Goal: Task Accomplishment & Management: Complete application form

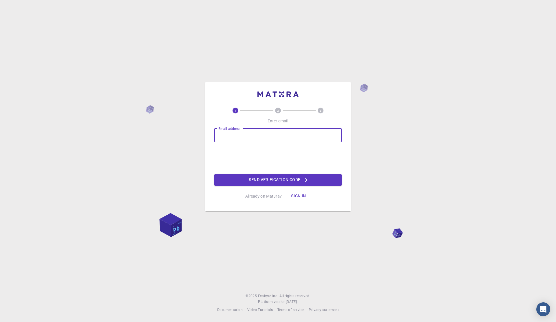
click at [295, 137] on input "Email address" at bounding box center [277, 136] width 127 height 14
type input "sureshravisankarselvi@gmail.com"
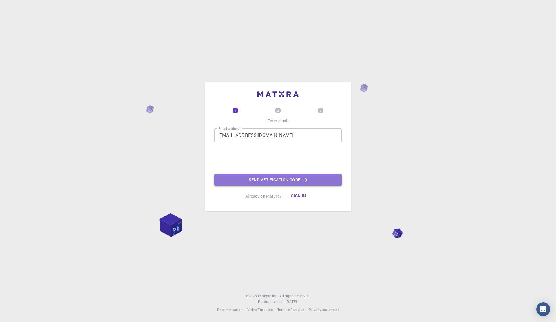
click at [265, 181] on button "Send verification code" at bounding box center [277, 180] width 127 height 12
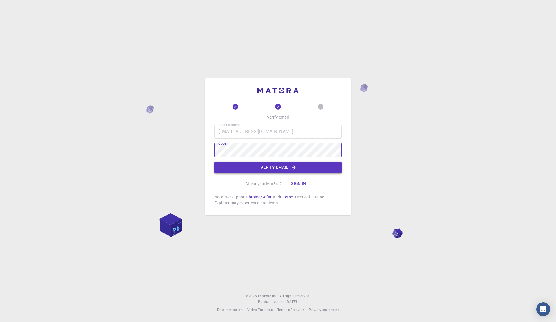
click at [294, 168] on icon "button" at bounding box center [294, 168] width 6 height 6
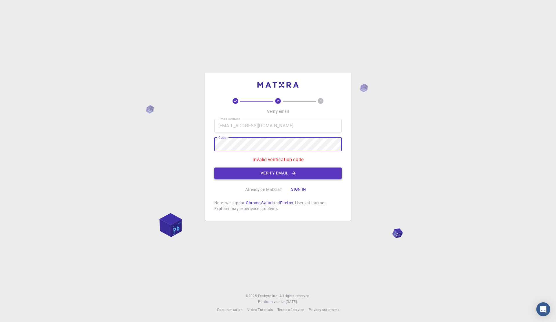
click at [243, 171] on button "Verify email" at bounding box center [277, 174] width 127 height 12
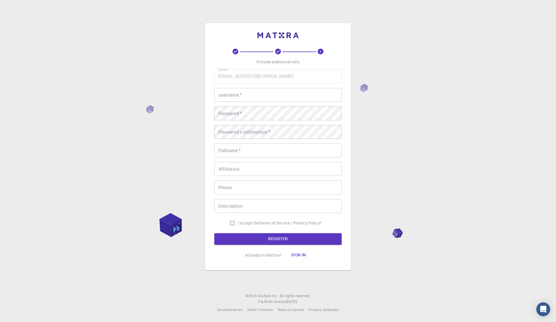
click at [262, 90] on input "username   *" at bounding box center [277, 95] width 127 height 14
type input "karvs25"
click at [270, 151] on input "Suresh" at bounding box center [277, 151] width 127 height 14
type input "[PERSON_NAME]"
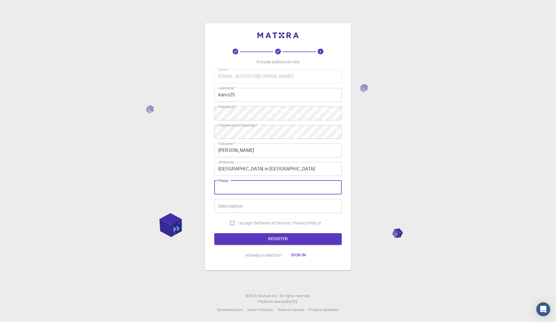
click at [316, 165] on input "Czech Technical University in Pragu" at bounding box center [277, 169] width 127 height 14
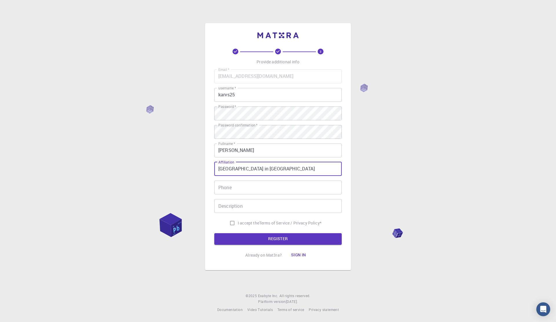
click at [316, 167] on input "Czech Technical University in Pragu" at bounding box center [277, 169] width 127 height 14
type input "Czech Technical University in Prague"
click at [265, 187] on input "Phone" at bounding box center [277, 188] width 127 height 14
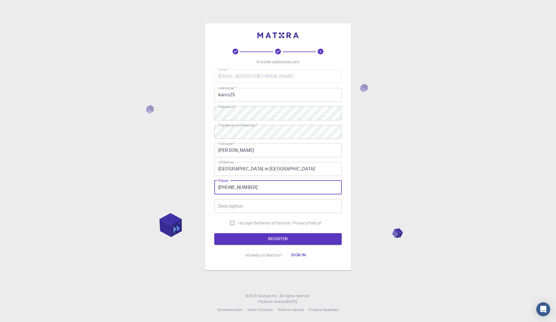
type input "+420 728434503"
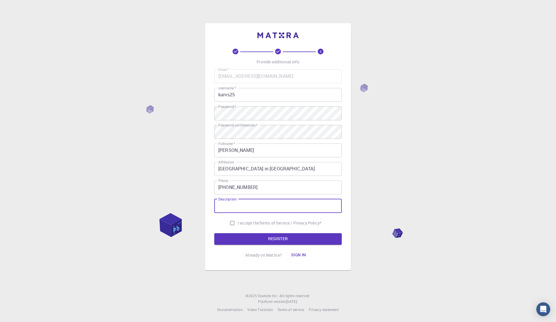
click at [291, 208] on input "Description" at bounding box center [277, 206] width 127 height 14
type input "PhD Student"
click at [260, 221] on p "Terms of Service / Privacy Policy *" at bounding box center [290, 223] width 62 height 6
click at [228, 224] on input "I accept the Terms of Service / Privacy Policy *" at bounding box center [232, 223] width 11 height 11
checkbox input "true"
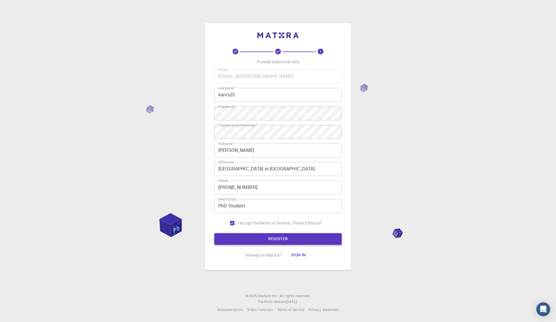
click at [237, 239] on button "REGISTER" at bounding box center [277, 240] width 127 height 12
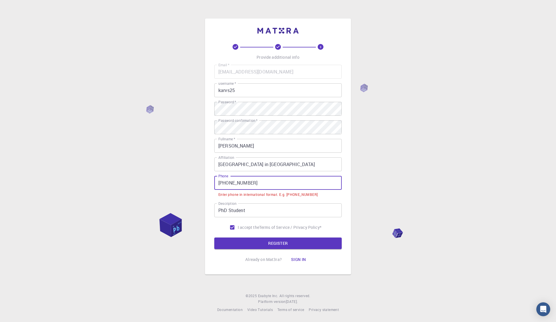
click at [231, 182] on input "+420 728434503" at bounding box center [277, 183] width 127 height 14
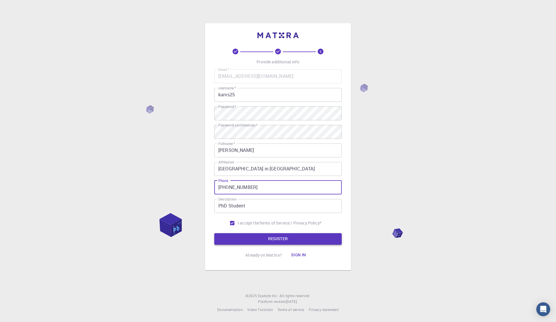
type input "+420728434503"
click at [258, 236] on button "REGISTER" at bounding box center [277, 240] width 127 height 12
click at [275, 236] on button "REGISTER" at bounding box center [277, 240] width 127 height 12
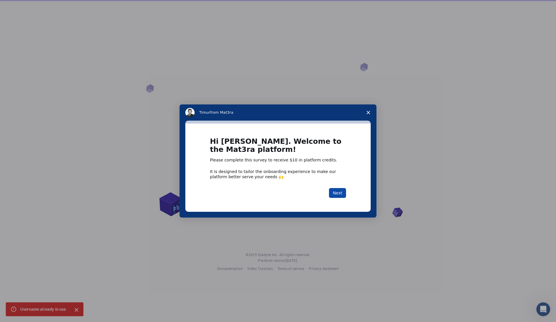
click at [337, 194] on button "Next" at bounding box center [337, 193] width 17 height 10
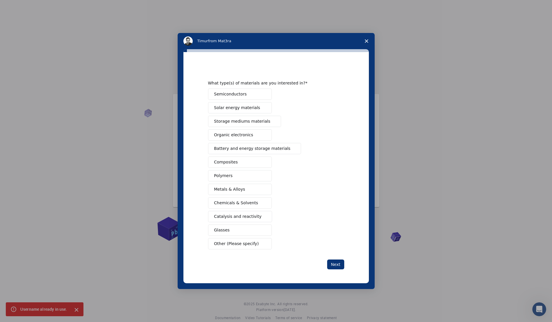
click at [240, 92] on span "Semiconductors" at bounding box center [230, 94] width 33 height 6
click at [218, 192] on span "Metals & Alloys" at bounding box center [229, 190] width 31 height 6
click at [336, 264] on button "Next" at bounding box center [335, 265] width 17 height 10
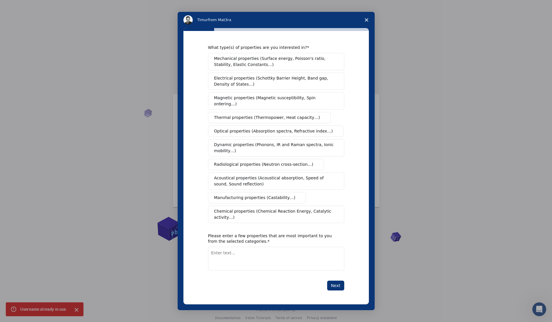
click at [260, 68] on span "Mechanical properties (Surface energy, Poisson's ratio, Stability, Elastic Cons…" at bounding box center [274, 62] width 121 height 12
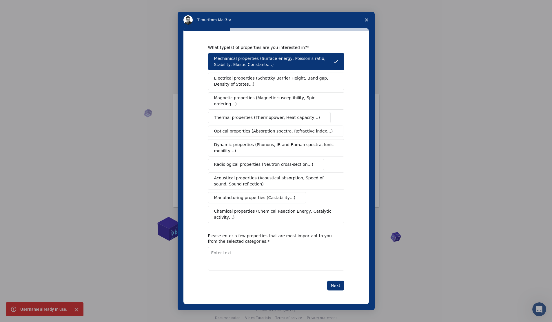
click at [249, 145] on span "Dynamic properties (Phonons, IR and Raman spectra, Ionic mobility…)" at bounding box center [274, 148] width 120 height 12
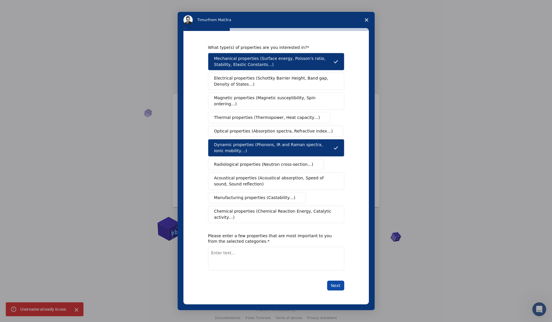
click at [337, 281] on button "Next" at bounding box center [335, 286] width 17 height 10
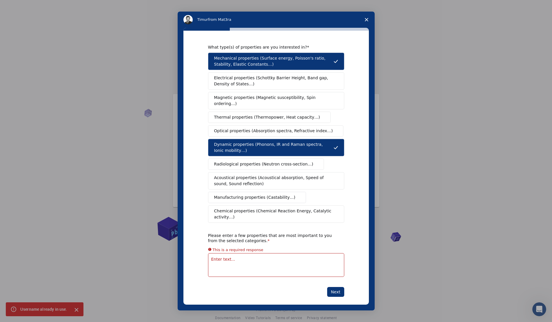
click at [284, 258] on textarea "Enter text..." at bounding box center [276, 266] width 136 height 24
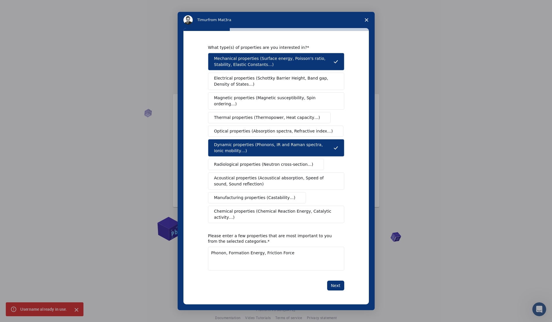
type textarea "Phonon, Formation Energy, Friction Force"
click at [346, 280] on div "What type(s) of properties are you interested in? Mechanical properties (Surfac…" at bounding box center [275, 168] width 185 height 274
click at [338, 281] on button "Next" at bounding box center [335, 286] width 17 height 10
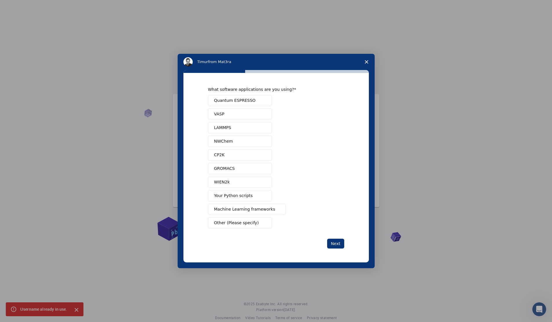
click at [225, 110] on button "VASP" at bounding box center [240, 114] width 64 height 11
click at [229, 125] on span "LAMMPS" at bounding box center [222, 128] width 17 height 6
click at [243, 214] on button "Machine Learning frameworks" at bounding box center [247, 209] width 78 height 11
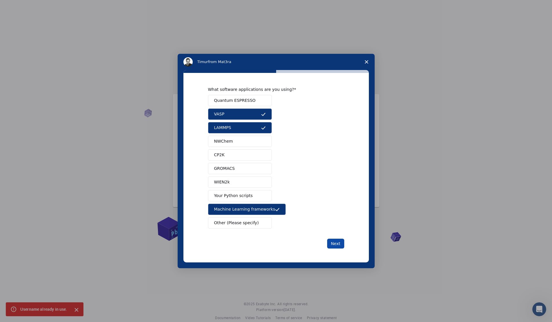
click at [337, 243] on button "Next" at bounding box center [335, 244] width 17 height 10
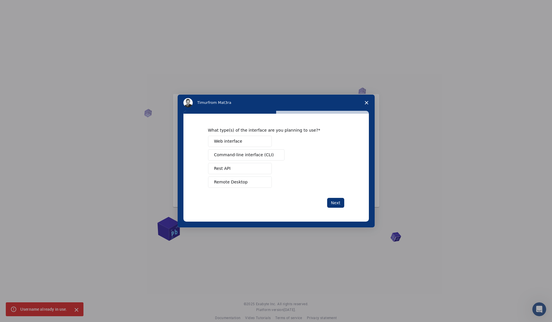
click at [244, 157] on span "Command-line interface (CLI)" at bounding box center [244, 155] width 60 height 6
click at [338, 203] on button "Next" at bounding box center [335, 203] width 17 height 10
click at [237, 159] on button "Perform research" at bounding box center [240, 155] width 64 height 11
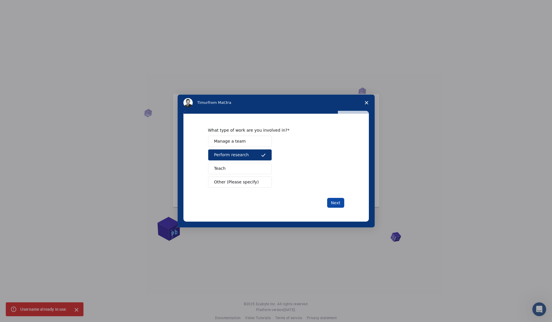
click at [336, 201] on button "Next" at bounding box center [335, 203] width 17 height 10
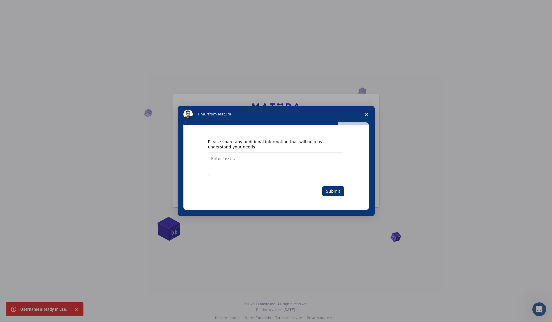
click at [335, 196] on div "Submit" at bounding box center [276, 192] width 136 height 10
click at [335, 194] on button "Submit" at bounding box center [333, 192] width 22 height 10
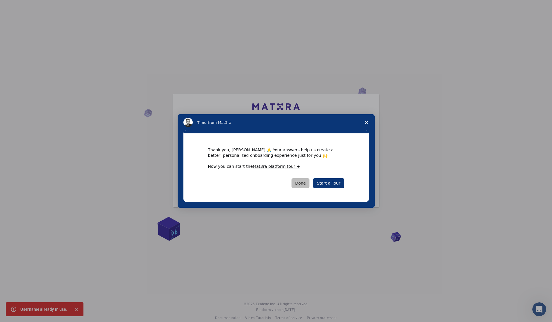
click at [309, 184] on button "Done" at bounding box center [300, 183] width 18 height 10
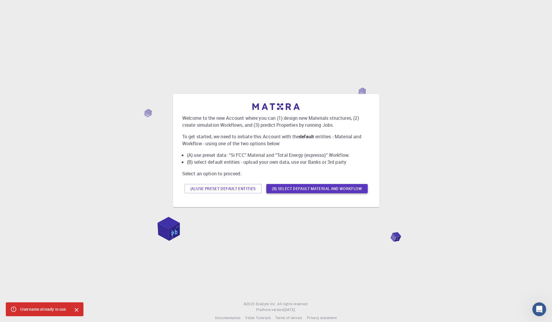
click at [296, 189] on button "(B) Select default material and workflow" at bounding box center [316, 188] width 101 height 9
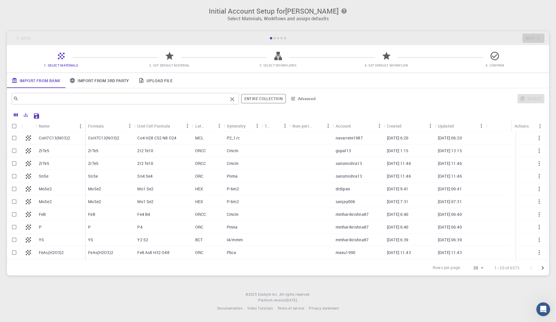
click at [218, 99] on input "text" at bounding box center [123, 99] width 209 height 8
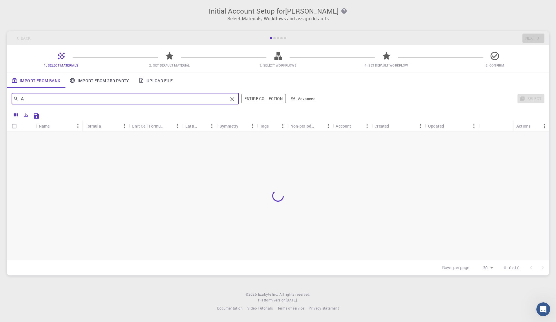
type input "Au"
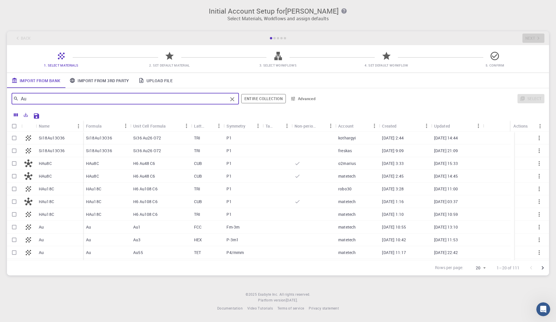
click at [101, 81] on link "Import From 3rd Party" at bounding box center [99, 80] width 69 height 15
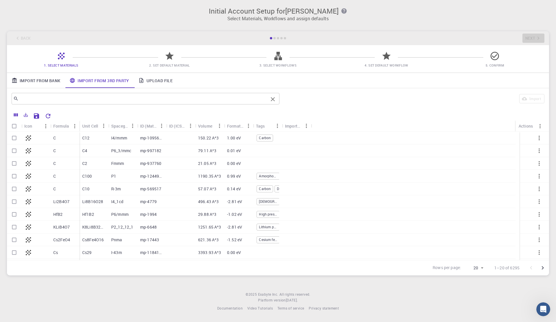
click at [117, 99] on input "text" at bounding box center [144, 99] width 250 height 8
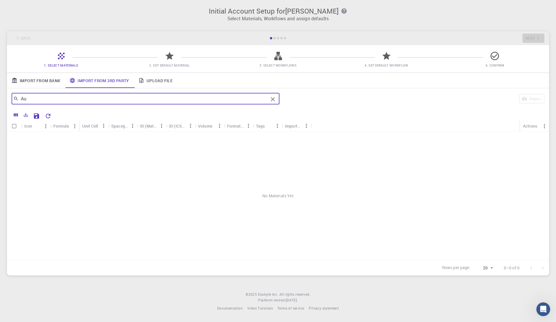
type input "A"
click at [164, 85] on link "Upload File" at bounding box center [155, 80] width 43 height 15
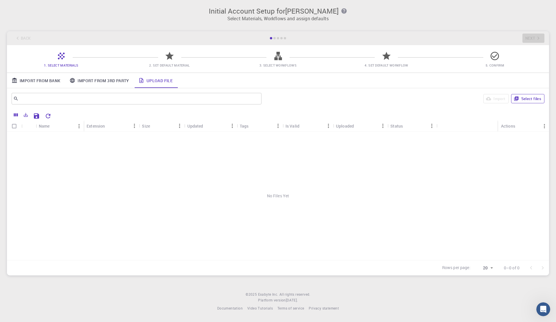
click at [527, 96] on button "Select files" at bounding box center [527, 98] width 33 height 9
click at [77, 139] on div "au_111.vasp" at bounding box center [63, 138] width 54 height 13
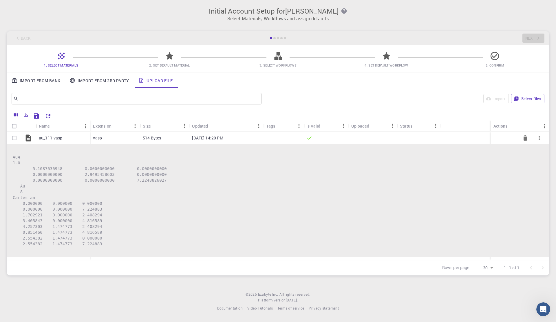
click at [77, 139] on div "au_111.vasp" at bounding box center [63, 138] width 54 height 13
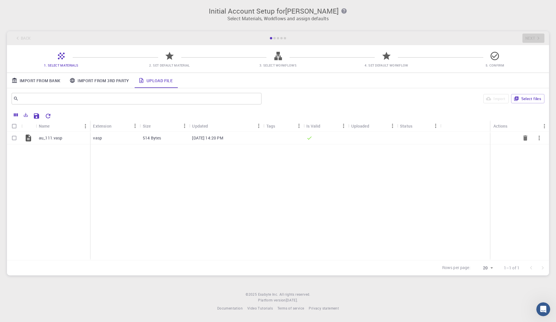
click at [77, 139] on div "au_111.vasp" at bounding box center [63, 138] width 54 height 13
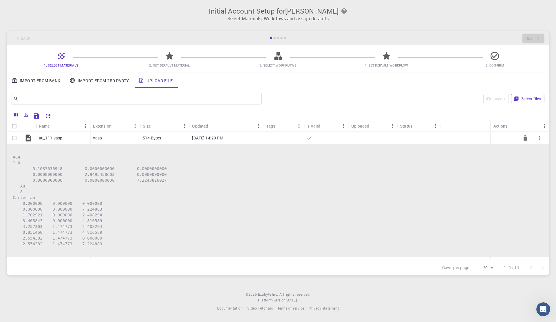
click at [74, 136] on div "au_111.vasp" at bounding box center [63, 138] width 54 height 13
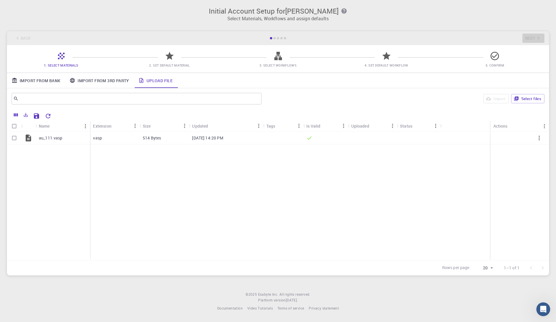
click at [161, 61] on span "2. Set Default Material" at bounding box center [170, 61] width 104 height 14
click at [177, 57] on span "2. Set Default Material" at bounding box center [170, 61] width 104 height 14
click at [174, 55] on icon at bounding box center [169, 56] width 8 height 8
click at [60, 135] on p "au_111.vasp" at bounding box center [51, 138] width 24 height 6
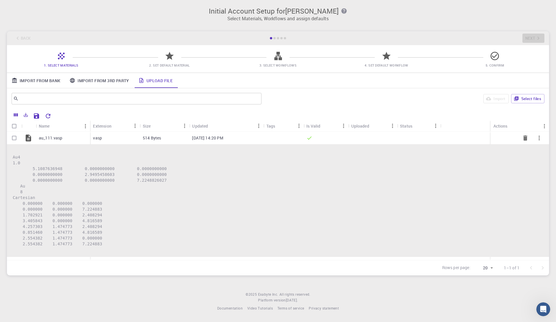
click at [15, 139] on input "Select row" at bounding box center [14, 138] width 11 height 11
checkbox input "true"
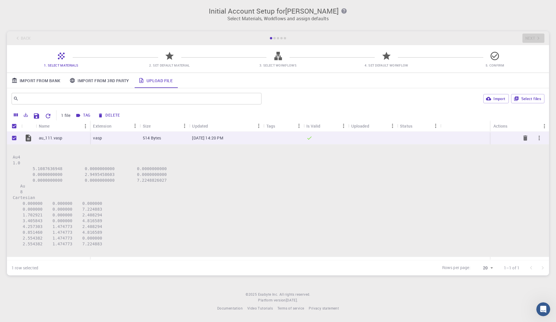
click at [38, 140] on div "au_111.vasp" at bounding box center [63, 138] width 54 height 13
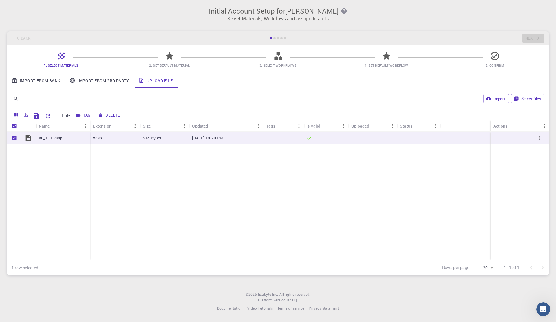
click at [275, 37] on div at bounding box center [275, 38] width 2 height 2
click at [532, 39] on div "Back Next" at bounding box center [278, 38] width 542 height 14
click at [540, 138] on icon "button" at bounding box center [539, 138] width 7 height 7
click at [311, 194] on div at bounding box center [278, 161] width 556 height 322
click at [209, 133] on div "[DATE] 14:20 PM" at bounding box center [226, 138] width 74 height 13
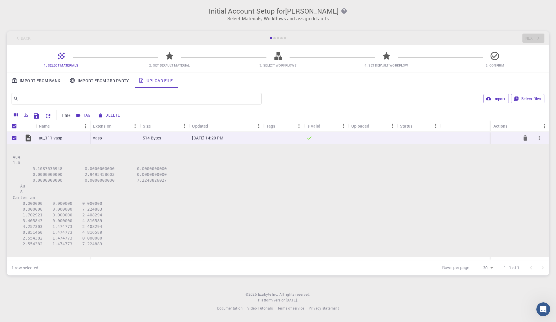
click at [149, 139] on p "514 Bytes" at bounding box center [152, 138] width 18 height 6
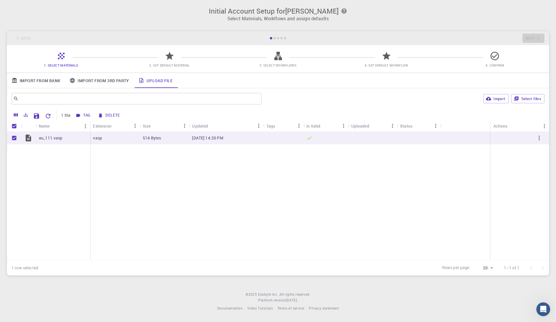
click at [529, 40] on div "Back Next" at bounding box center [278, 38] width 542 height 14
click at [54, 81] on link "Import From Bank" at bounding box center [36, 80] width 58 height 15
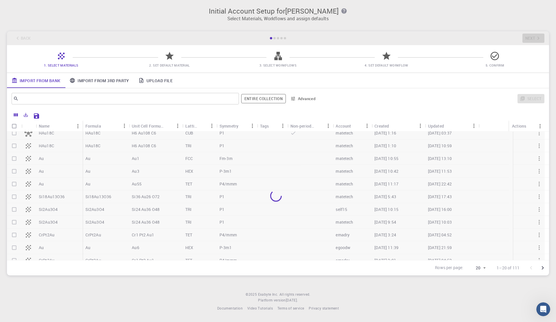
scroll to position [70, 0]
click at [116, 97] on input "text" at bounding box center [123, 99] width 209 height 8
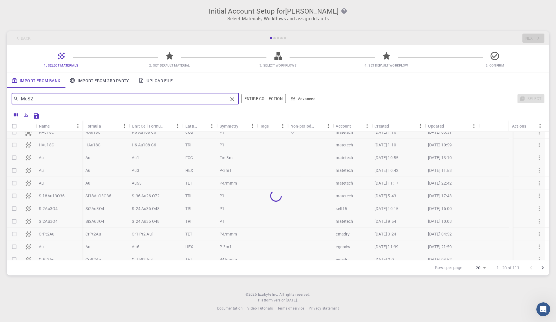
type input "MoS2"
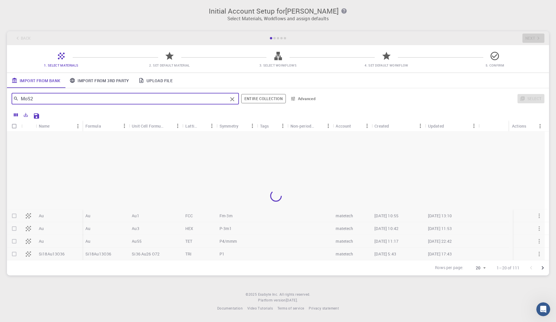
scroll to position [0, 0]
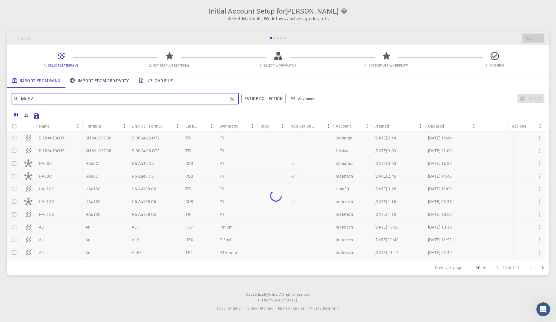
click at [485, 271] on body "Initial Account Setup for Suresh Ravisankar Select Materials, Workflows and ass…" at bounding box center [278, 161] width 556 height 322
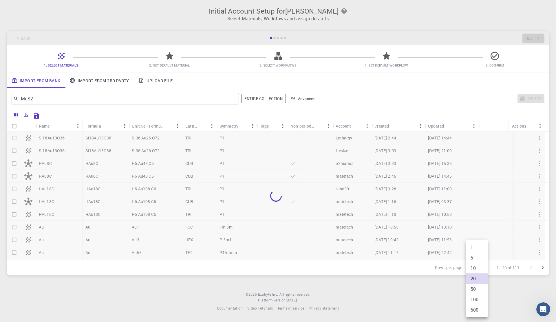
click at [478, 310] on li "500" at bounding box center [477, 310] width 22 height 10
type input "500"
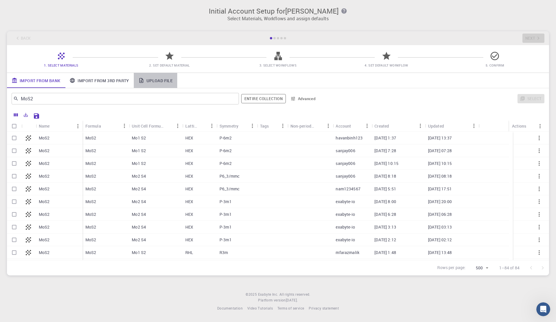
click at [142, 81] on icon at bounding box center [141, 80] width 4 height 5
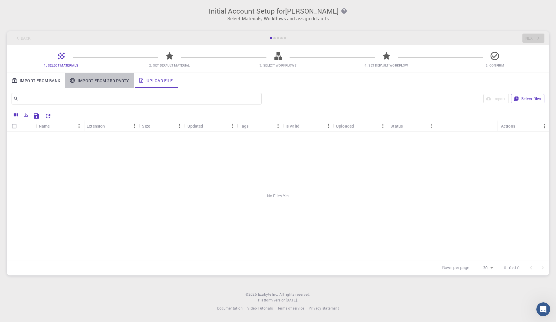
click at [123, 83] on link "Import From 3rd Party" at bounding box center [99, 80] width 69 height 15
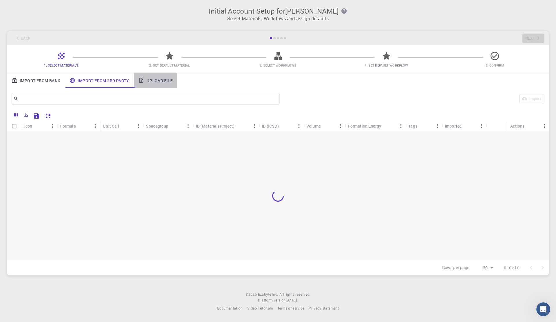
click at [157, 78] on link "Upload File" at bounding box center [155, 80] width 43 height 15
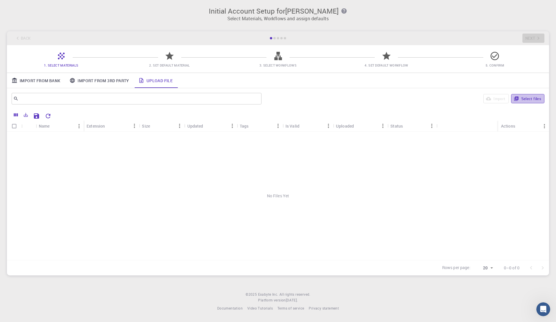
click at [530, 99] on button "Select files" at bounding box center [527, 98] width 33 height 9
click at [12, 140] on input "Select row" at bounding box center [14, 138] width 11 height 11
checkbox input "true"
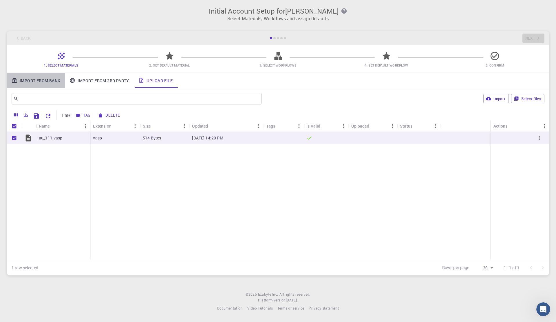
click at [50, 76] on link "Import From Bank" at bounding box center [36, 80] width 58 height 15
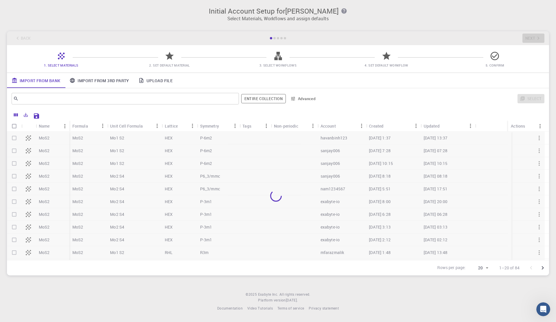
click at [165, 79] on link "Upload File" at bounding box center [155, 80] width 43 height 15
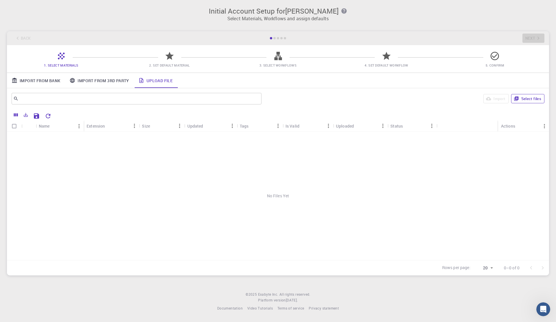
click at [522, 100] on button "Select files" at bounding box center [527, 98] width 33 height 9
click at [15, 127] on input "Select all rows" at bounding box center [14, 126] width 11 height 11
checkbox input "true"
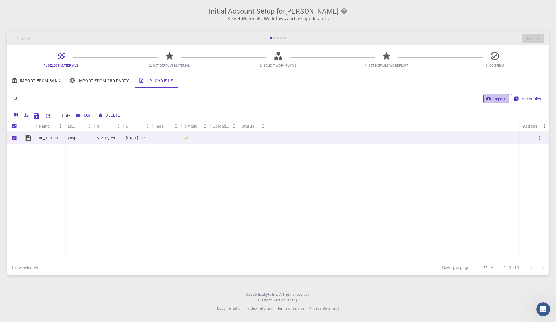
click at [498, 97] on button "Import" at bounding box center [496, 98] width 25 height 9
checkbox input "false"
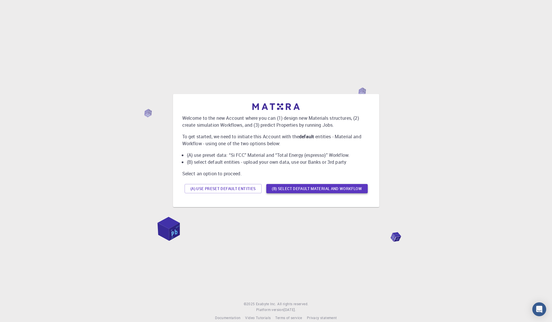
click at [297, 191] on button "(B) Select default material and workflow" at bounding box center [316, 188] width 101 height 9
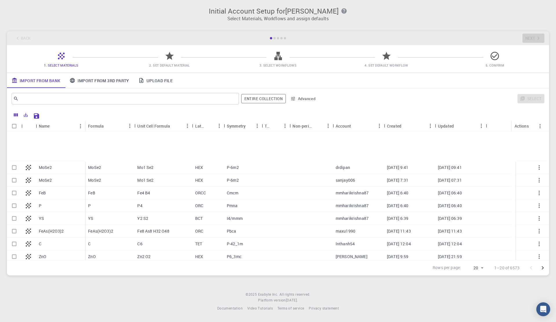
scroll to position [126, 0]
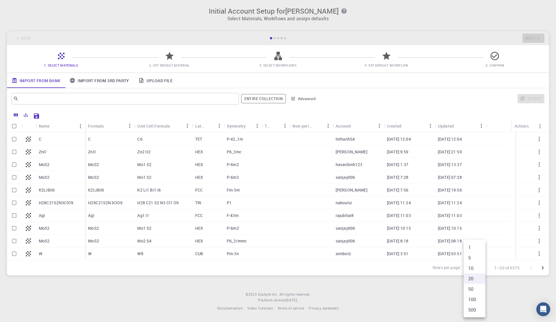
click at [481, 267] on body "Initial Account Setup for [PERSON_NAME] Select Materials, Workflows and assign …" at bounding box center [278, 161] width 556 height 322
click at [472, 310] on li "500" at bounding box center [475, 310] width 22 height 10
type input "500"
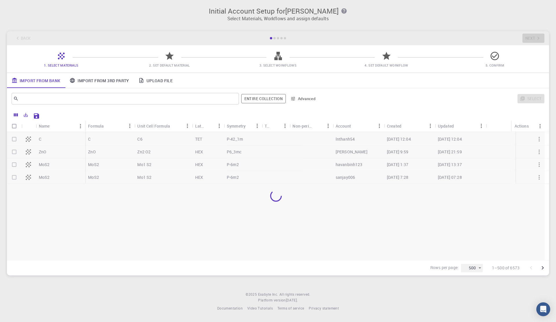
scroll to position [0, 0]
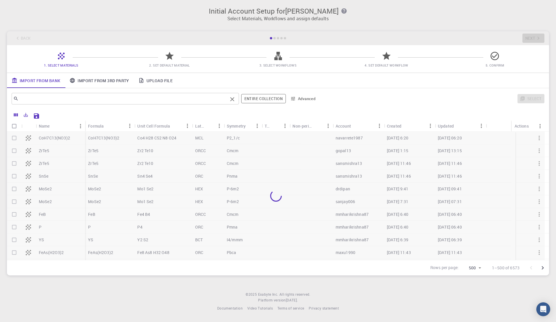
click at [113, 102] on input "text" at bounding box center [123, 99] width 209 height 8
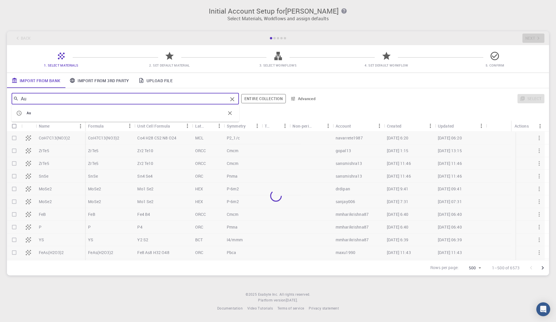
click at [134, 108] on li "Au" at bounding box center [126, 113] width 228 height 13
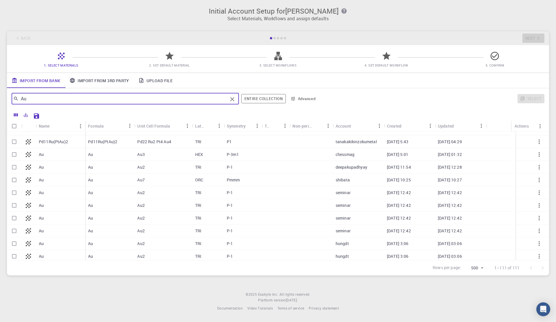
scroll to position [1043, 0]
click at [55, 103] on input "Au" at bounding box center [123, 99] width 209 height 8
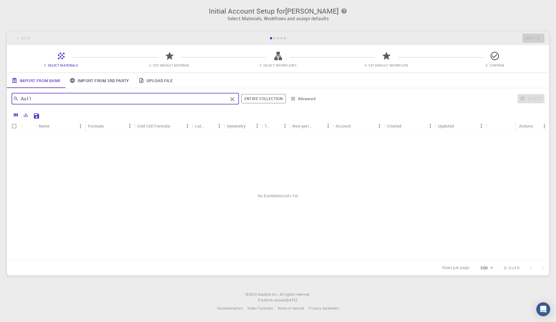
scroll to position [0, 0]
type input "A"
click at [161, 83] on link "Upload File" at bounding box center [155, 80] width 43 height 15
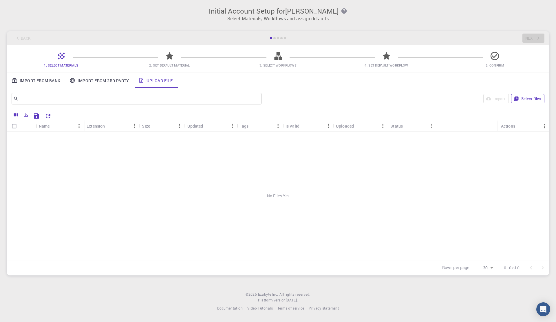
click at [522, 99] on button "Select files" at bounding box center [527, 98] width 33 height 9
click at [16, 123] on input "Select all rows" at bounding box center [14, 126] width 11 height 11
checkbox input "true"
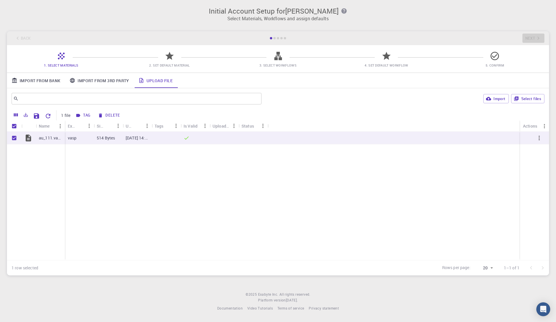
click at [490, 101] on icon "button" at bounding box center [488, 98] width 5 height 5
checkbox input "false"
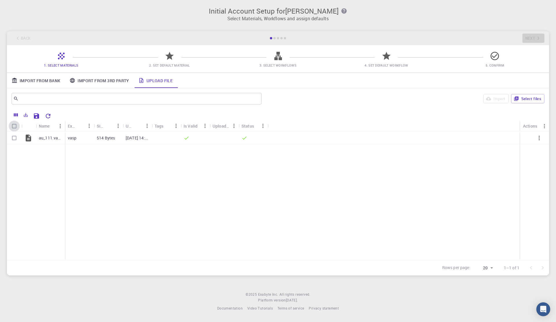
click at [15, 126] on input "Select all rows" at bounding box center [14, 126] width 11 height 11
checkbox input "true"
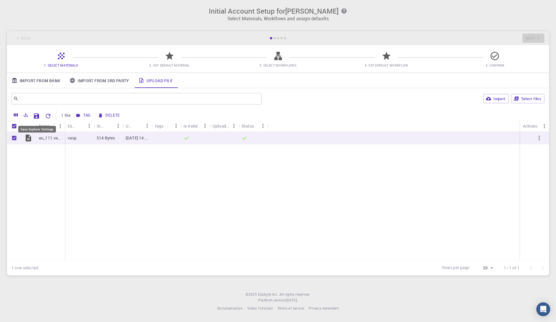
click at [40, 114] on icon "Save Explorer Settings" at bounding box center [36, 116] width 7 height 7
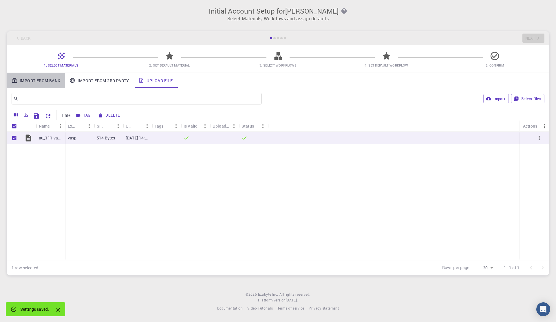
click at [39, 78] on link "Import From Bank" at bounding box center [36, 80] width 58 height 15
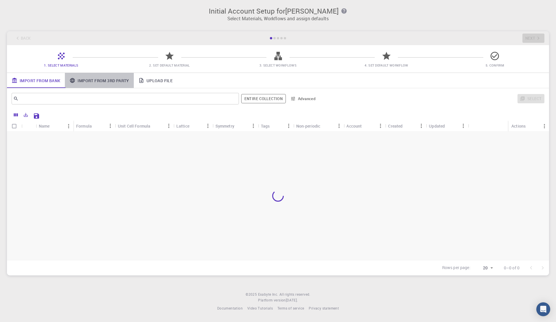
click at [99, 79] on link "Import From 3rd Party" at bounding box center [99, 80] width 69 height 15
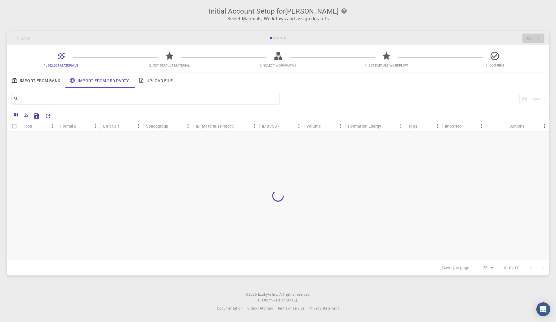
click at [154, 77] on link "Upload File" at bounding box center [155, 80] width 43 height 15
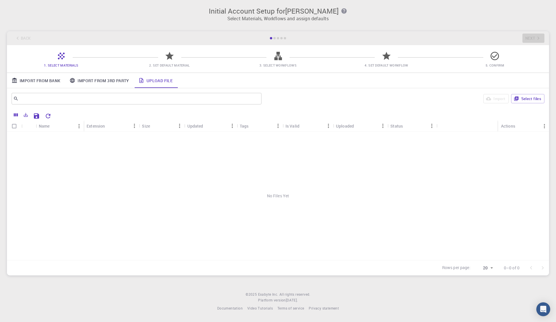
click at [90, 79] on link "Import From 3rd Party" at bounding box center [99, 80] width 69 height 15
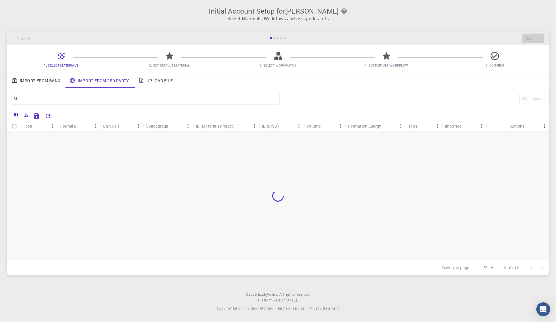
click at [30, 79] on link "Import From Bank" at bounding box center [36, 80] width 58 height 15
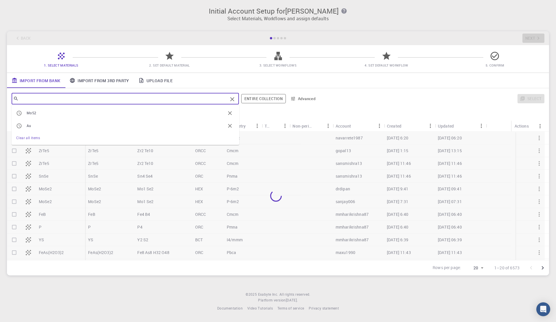
click at [57, 97] on input "text" at bounding box center [123, 99] width 209 height 8
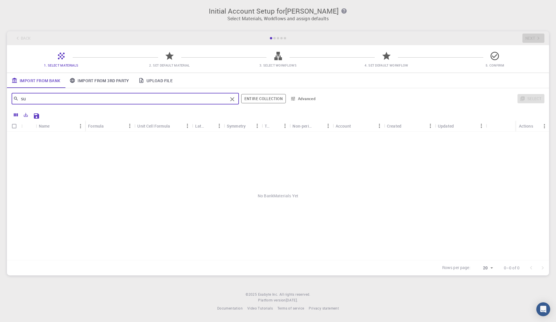
type input "s"
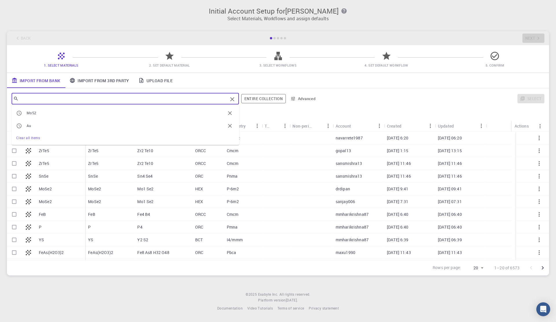
click at [225, 84] on div "Import From Bank Import From 3rd Party Upload File" at bounding box center [278, 80] width 542 height 15
click at [66, 97] on input "text" at bounding box center [123, 99] width 209 height 8
type input "mos2"
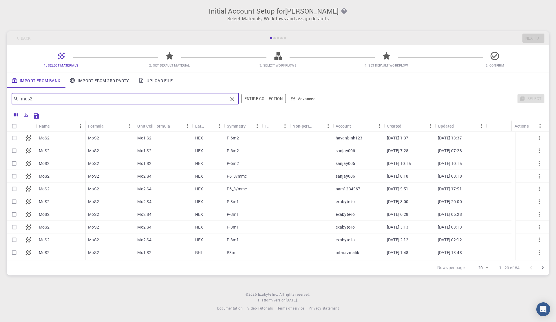
click at [14, 140] on input "Select row" at bounding box center [14, 138] width 11 height 11
checkbox input "true"
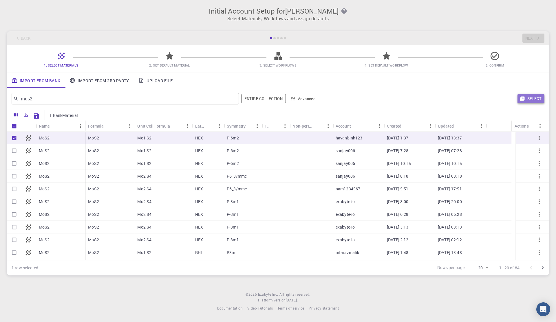
click at [528, 97] on button "Select" at bounding box center [531, 98] width 27 height 9
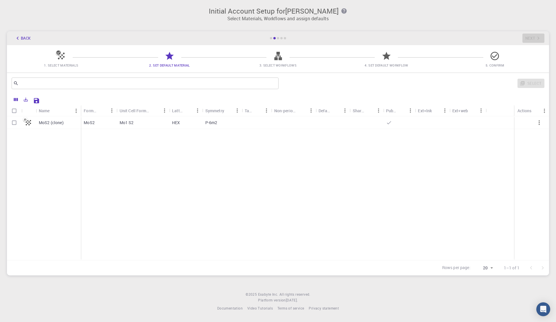
click at [14, 123] on input "Select row" at bounding box center [14, 122] width 11 height 11
checkbox input "true"
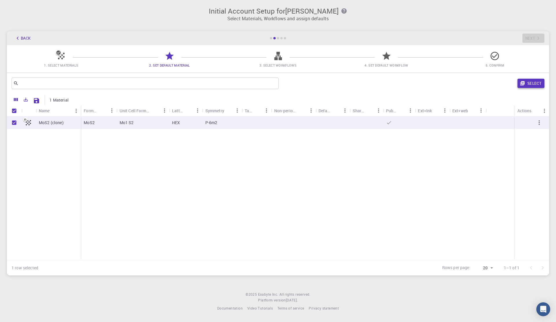
click at [534, 84] on button "Select" at bounding box center [531, 83] width 27 height 9
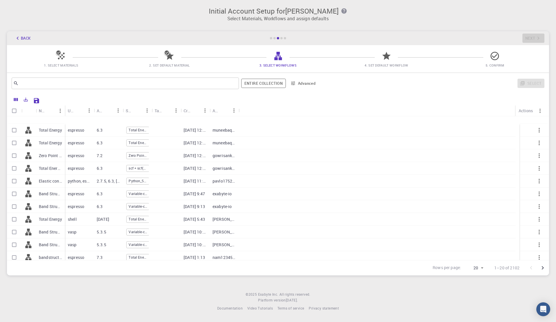
scroll to position [111, 0]
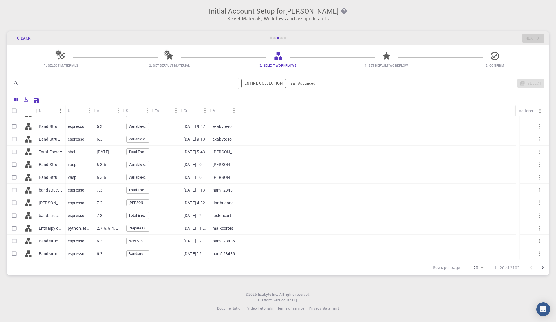
click at [64, 158] on div "Total Energy" at bounding box center [50, 152] width 29 height 13
checkbox input "true"
click at [64, 158] on div "Total Energy" at bounding box center [50, 152] width 29 height 13
checkbox input "false"
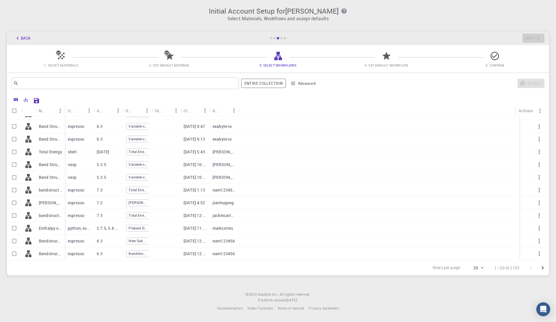
checkbox input "false"
click at [64, 158] on div "Total Energy" at bounding box center [50, 152] width 29 height 13
checkbox input "true"
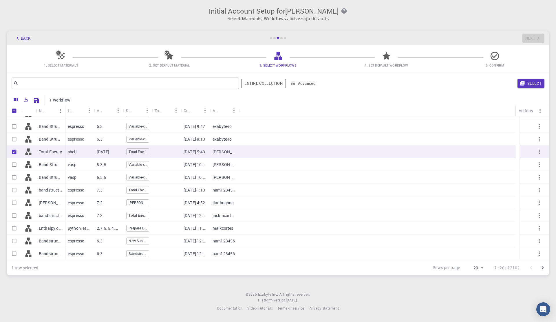
click at [532, 83] on button "Select" at bounding box center [531, 83] width 27 height 9
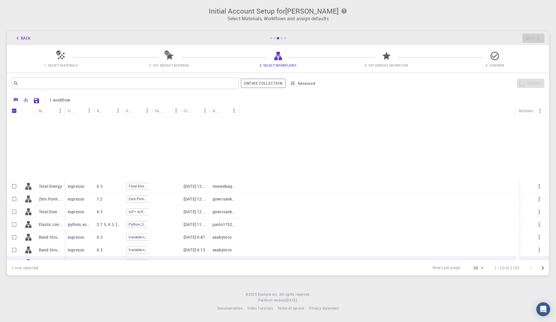
scroll to position [104, 0]
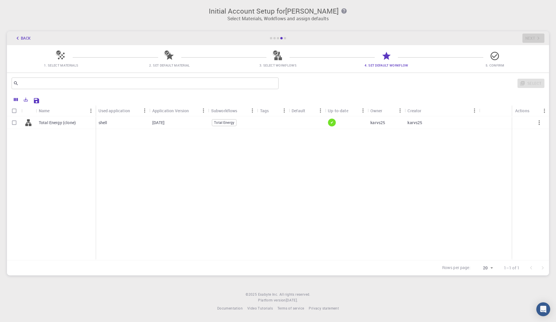
click at [58, 125] on p "Total Energy (clone)" at bounding box center [57, 123] width 37 height 6
checkbox input "true"
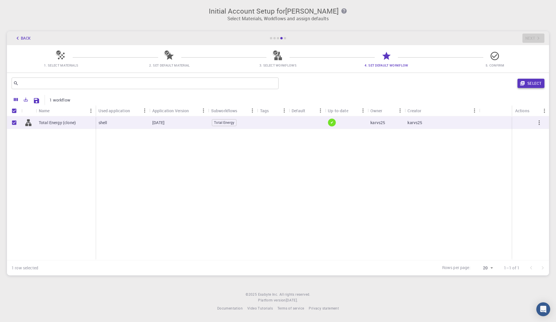
click at [531, 83] on button "Select" at bounding box center [531, 83] width 27 height 9
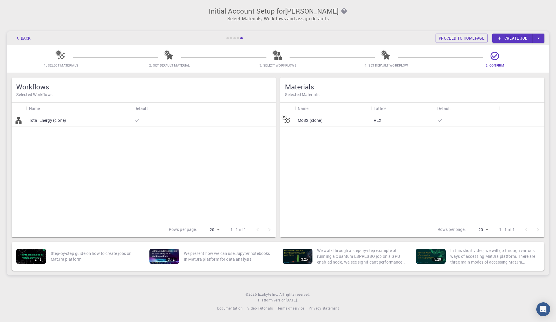
click at [519, 38] on link "Create job" at bounding box center [513, 38] width 41 height 9
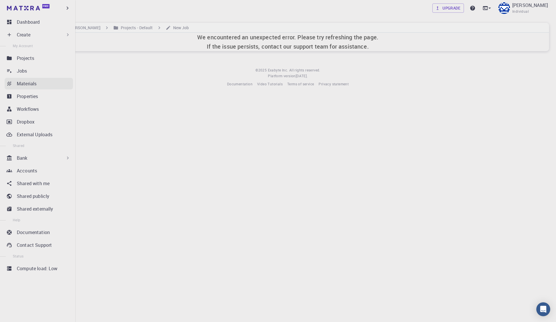
click at [32, 86] on p "Materials" at bounding box center [27, 83] width 20 height 7
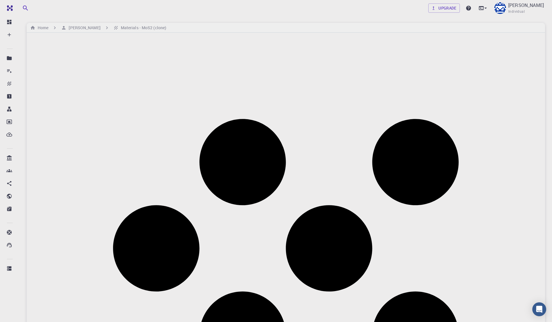
drag, startPoint x: 410, startPoint y: 139, endPoint x: 467, endPoint y: 143, distance: 57.8
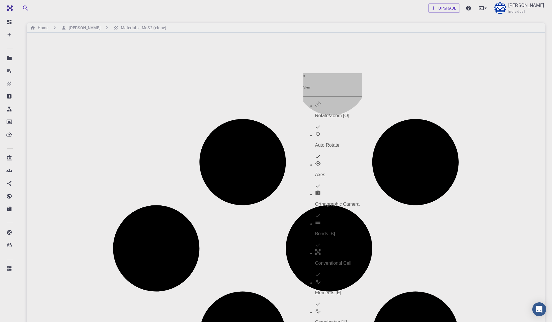
click at [333, 143] on p "Auto Rotate" at bounding box center [338, 145] width 47 height 5
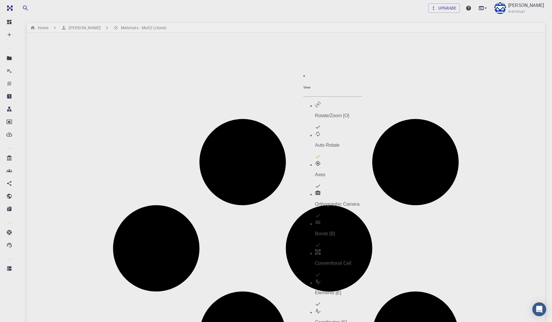
click at [49, 29] on div "Home" at bounding box center [39, 28] width 21 height 6
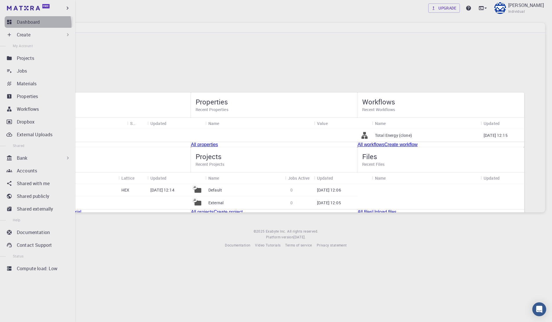
click at [37, 25] on p "Dashboard" at bounding box center [28, 22] width 23 height 7
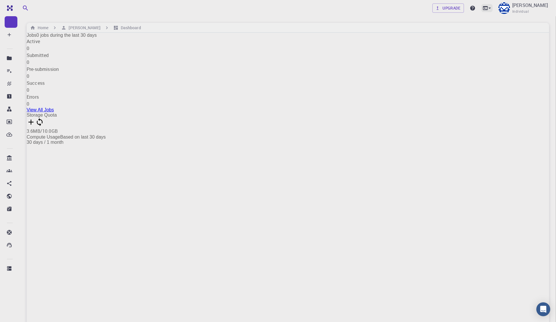
click at [487, 9] on icon at bounding box center [490, 8] width 6 height 6
click at [435, 26] on div "Terminal" at bounding box center [444, 24] width 18 height 7
click at [487, 7] on icon at bounding box center [490, 8] width 6 height 6
click at [458, 24] on li "Terminal" at bounding box center [435, 24] width 44 height 21
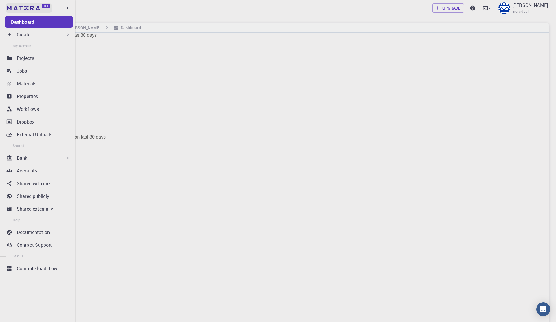
click at [20, 8] on img at bounding box center [23, 8] width 33 height 5
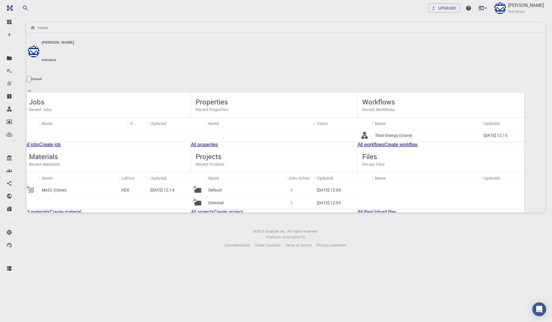
click at [142, 197] on div "HEX" at bounding box center [133, 190] width 29 height 13
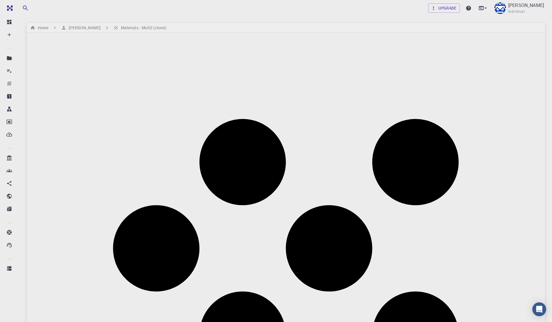
click at [280, 90] on div at bounding box center [276, 161] width 552 height 322
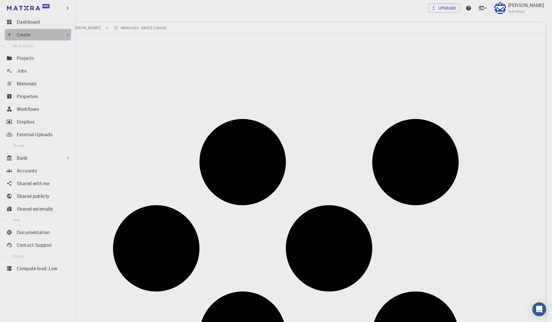
click at [31, 33] on div "Create" at bounding box center [44, 34] width 54 height 7
click at [29, 83] on p "Materials" at bounding box center [27, 83] width 20 height 7
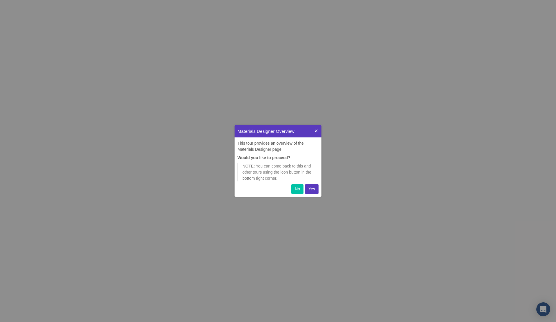
scroll to position [68, 83]
click at [314, 187] on p "Yes" at bounding box center [312, 189] width 7 height 6
